Goal: Task Accomplishment & Management: Manage account settings

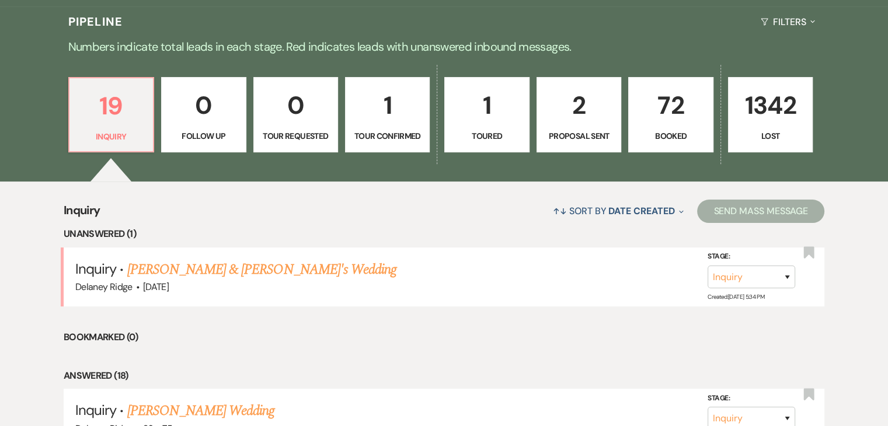
click at [659, 94] on p "72" at bounding box center [670, 105] width 69 height 39
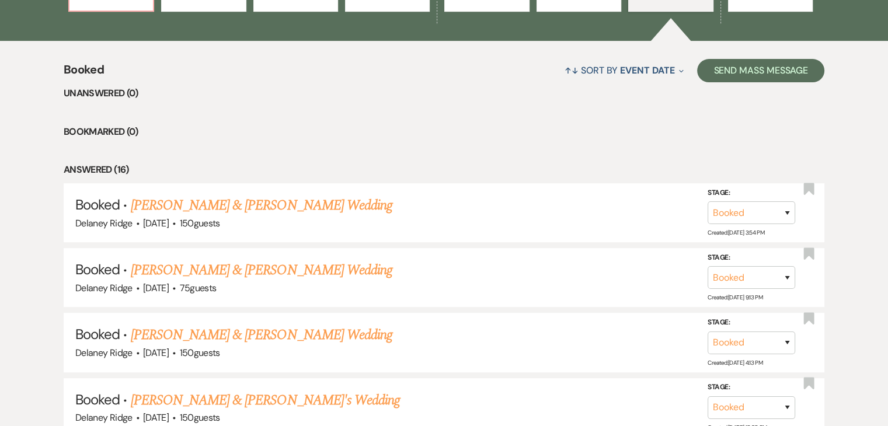
scroll to position [416, 0]
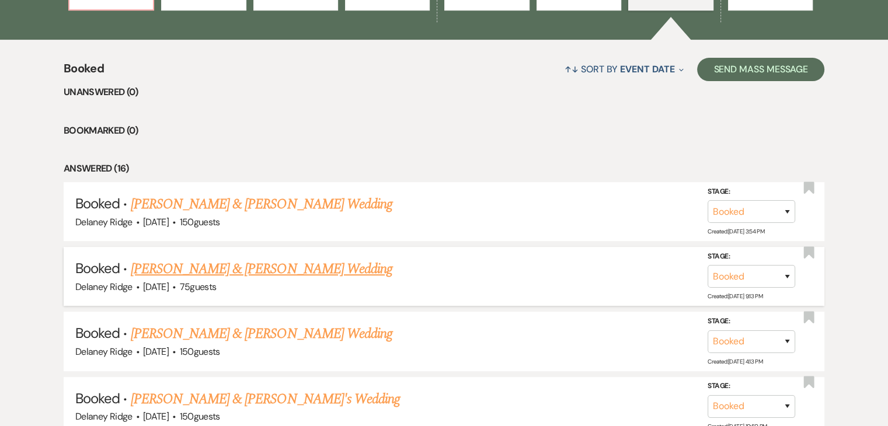
click at [361, 274] on link "[PERSON_NAME] & [PERSON_NAME] Wedding" at bounding box center [262, 269] width 262 height 21
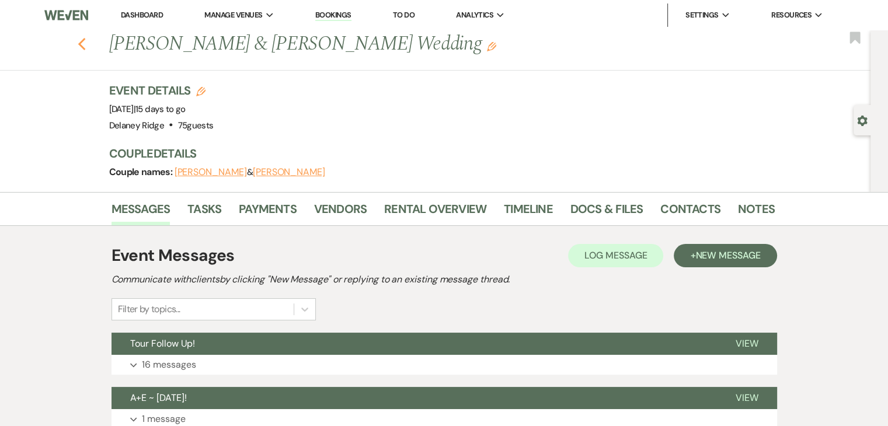
click at [86, 40] on icon "Previous" at bounding box center [82, 44] width 9 height 14
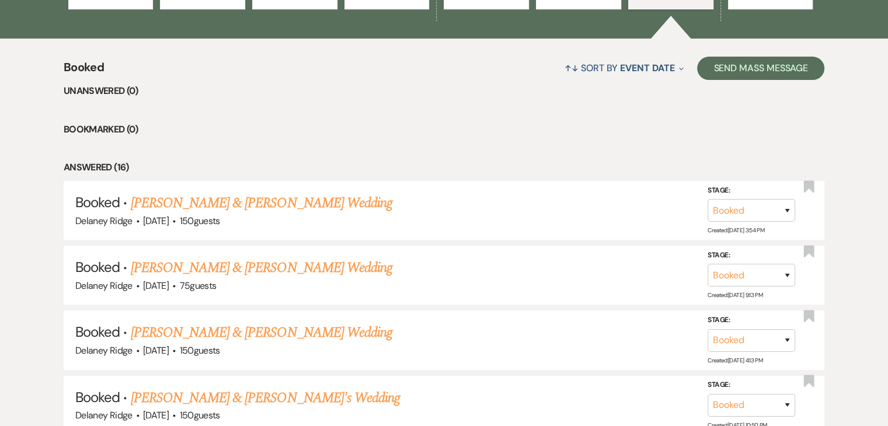
scroll to position [415, 0]
click at [779, 280] on select "Booked Lost" at bounding box center [752, 275] width 88 height 23
click at [663, 282] on div "Delaney Ridge · [DATE] · 75 guests" at bounding box center [443, 286] width 737 height 15
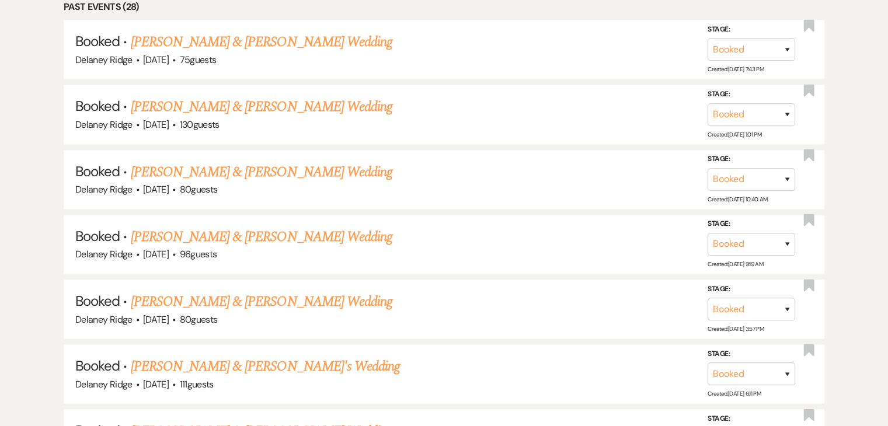
scroll to position [1675, 0]
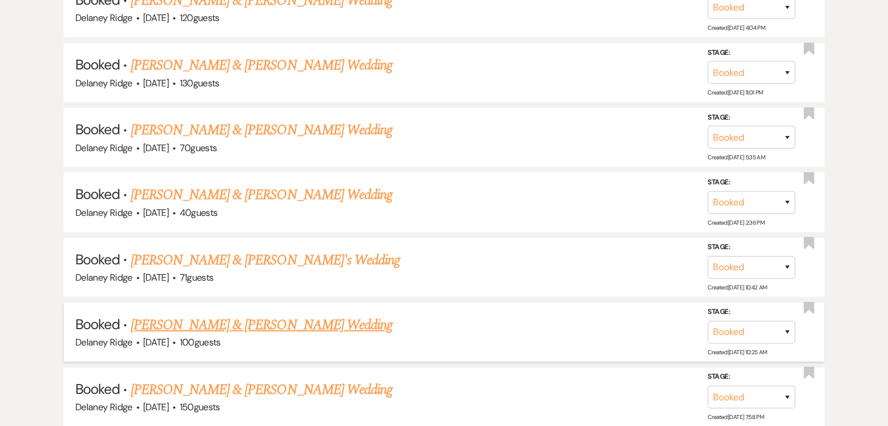
click at [495, 315] on h5 "Booked · [PERSON_NAME] & [PERSON_NAME] Wedding" at bounding box center [443, 325] width 737 height 21
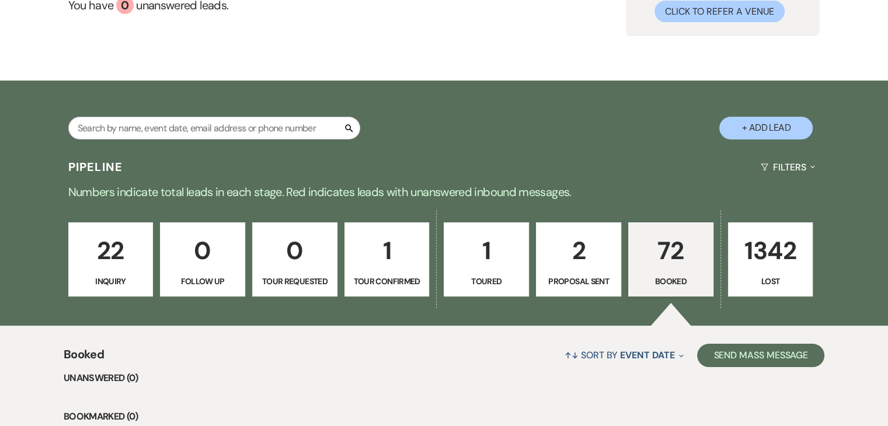
scroll to position [0, 0]
